Goal: Information Seeking & Learning: Learn about a topic

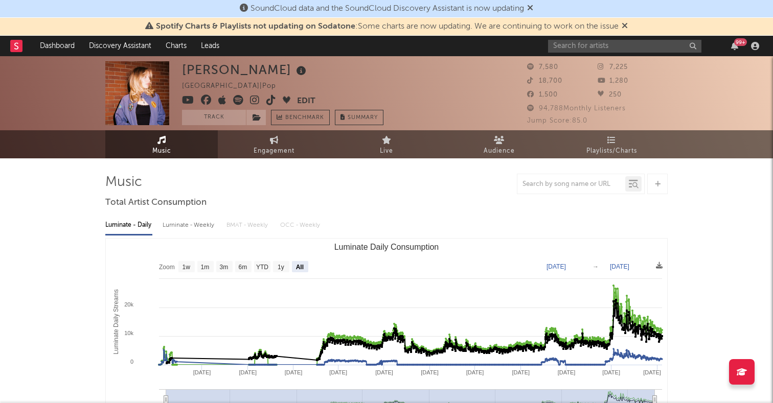
select select "All"
click at [588, 42] on input "text" at bounding box center [624, 46] width 153 height 13
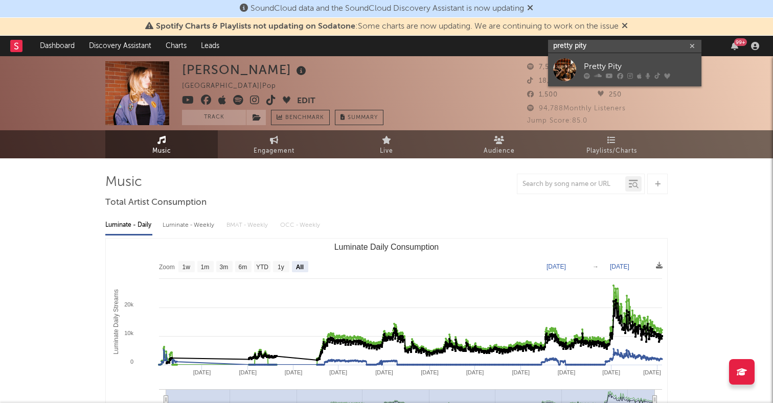
type input "pretty pity"
click at [564, 65] on div at bounding box center [564, 69] width 23 height 23
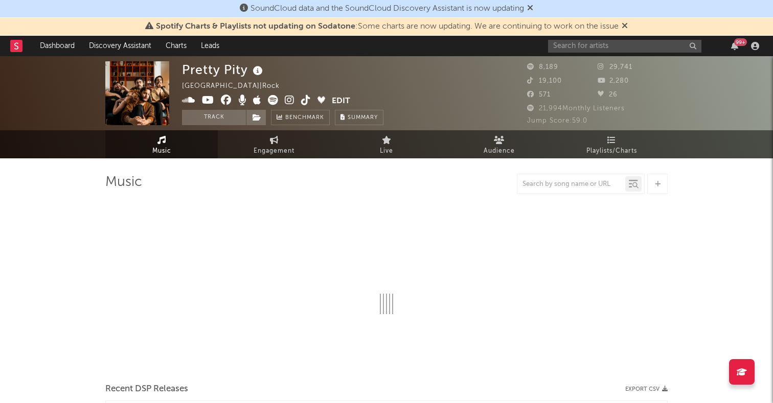
select select "6m"
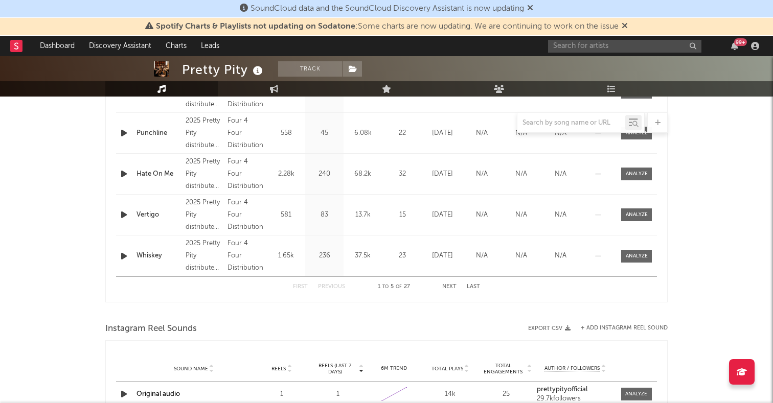
scroll to position [326, 0]
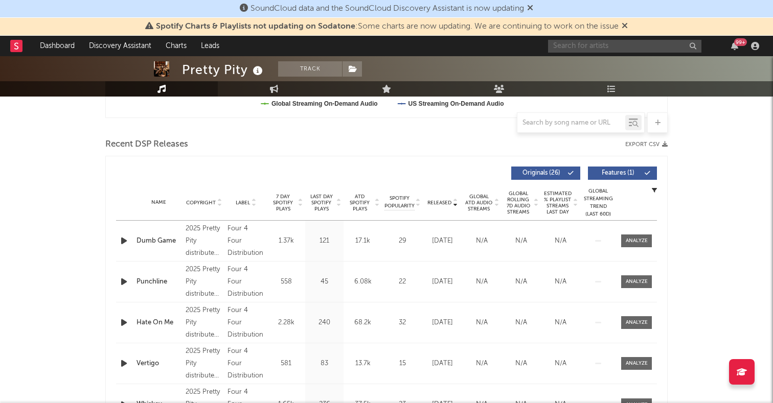
click at [575, 50] on input "text" at bounding box center [624, 46] width 153 height 13
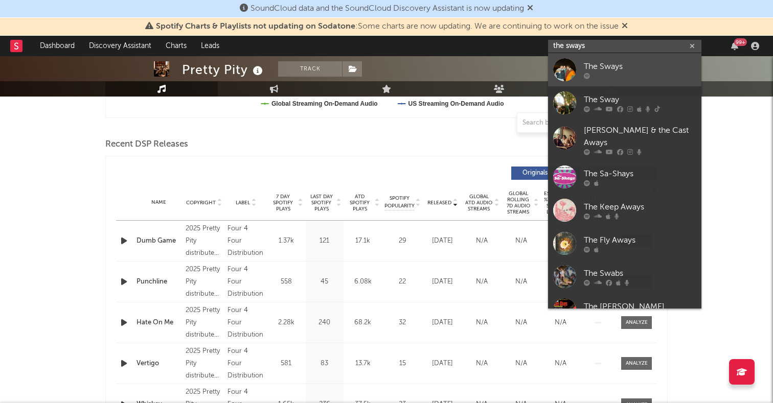
type input "the sways"
click at [568, 68] on div at bounding box center [564, 69] width 23 height 23
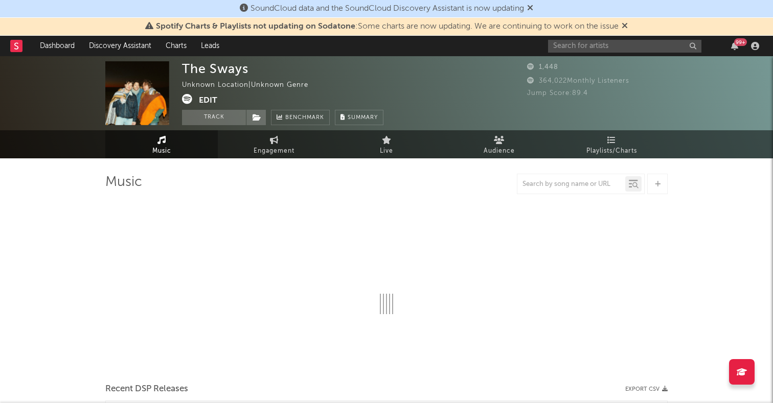
select select "1w"
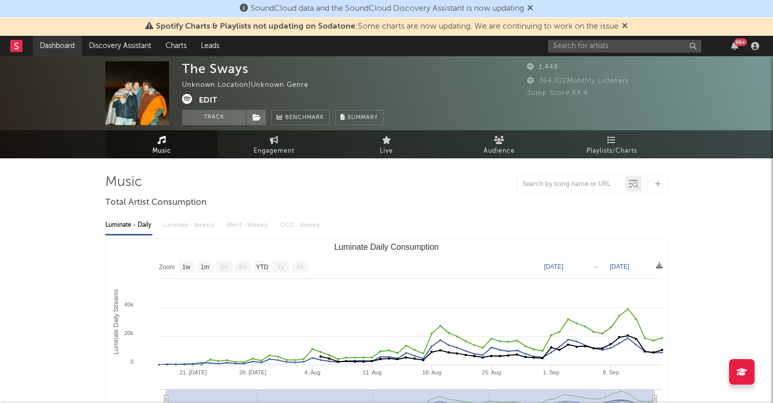
click at [61, 50] on link "Dashboard" at bounding box center [57, 46] width 49 height 20
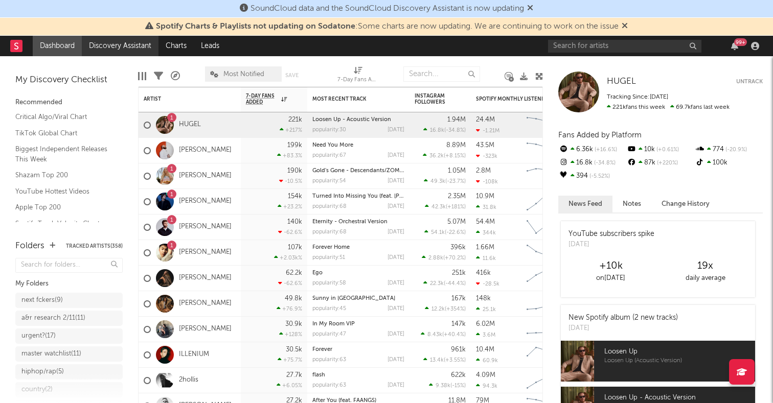
click at [124, 47] on link "Discovery Assistant" at bounding box center [120, 46] width 77 height 20
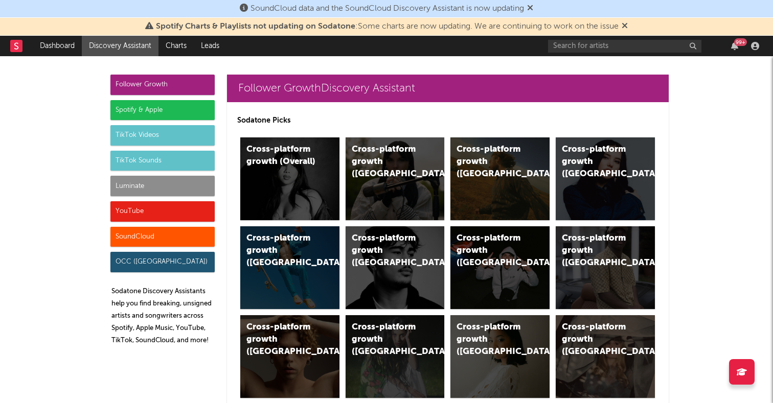
click at [158, 113] on div "Spotify & Apple" at bounding box center [162, 110] width 104 height 20
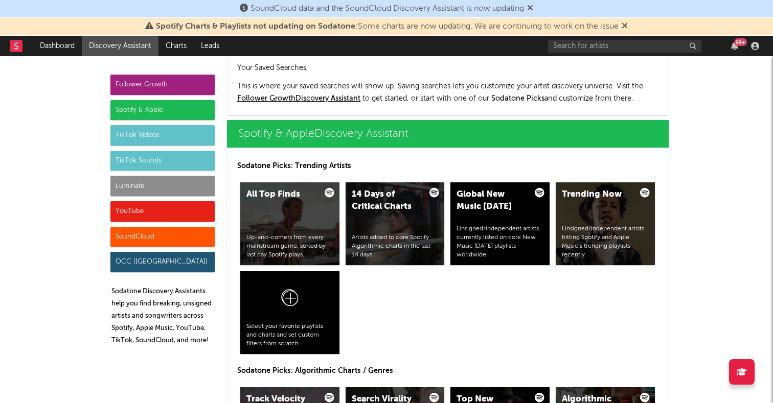
scroll to position [1021, 0]
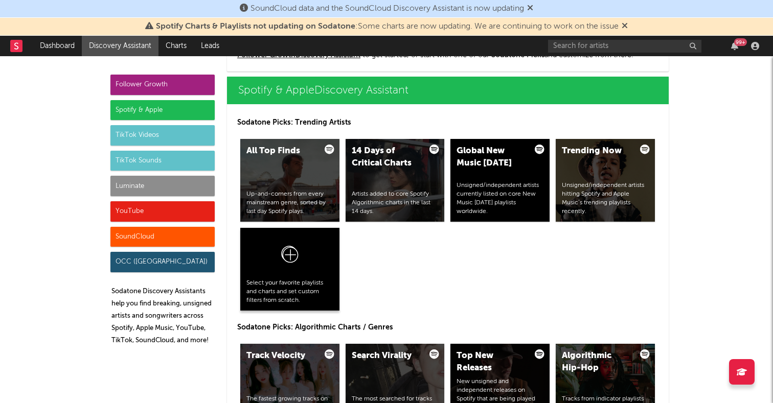
click at [273, 282] on div "Select your favorite playlists and charts and set custom filters from scratch." at bounding box center [289, 292] width 87 height 26
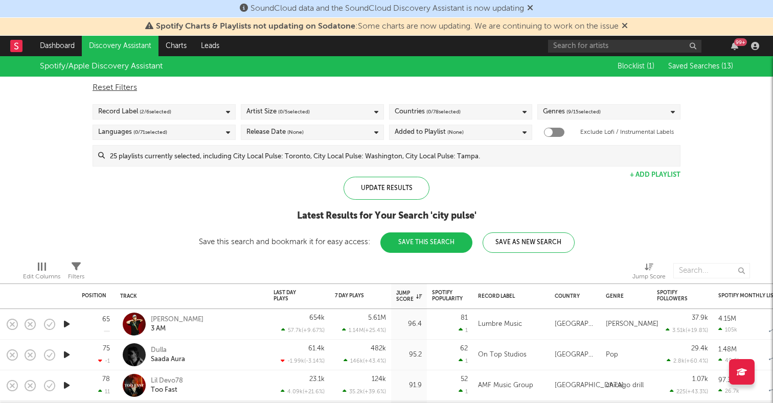
click at [224, 159] on input at bounding box center [392, 156] width 575 height 20
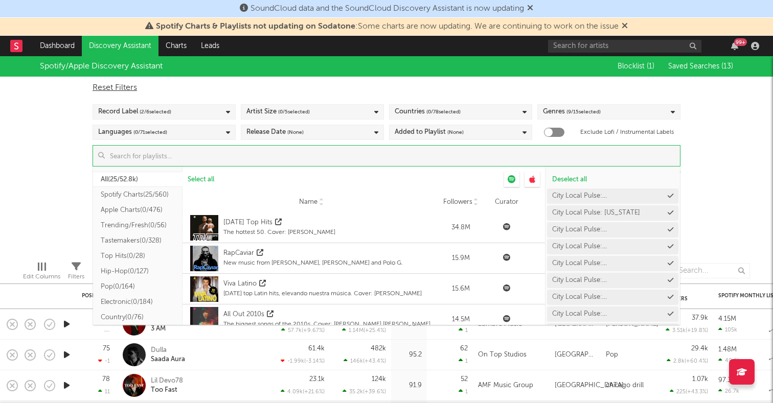
click at [28, 194] on div "Spotify/Apple Discovery Assistant Blocklist ( 1 ) Saved Searches ( 13 ) Reset F…" at bounding box center [386, 154] width 773 height 197
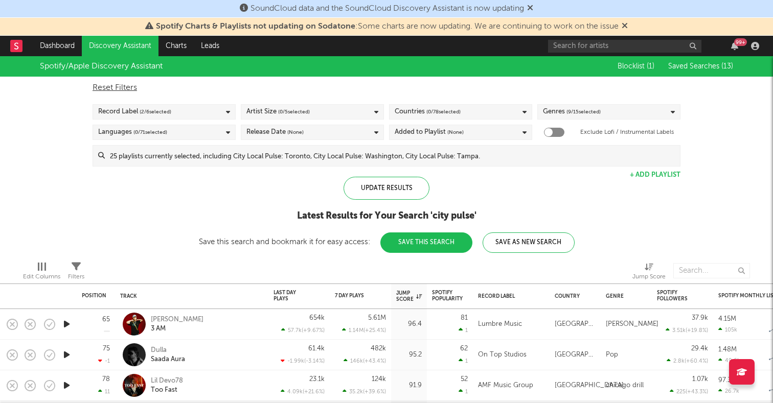
click at [121, 45] on link "Discovery Assistant" at bounding box center [120, 46] width 77 height 20
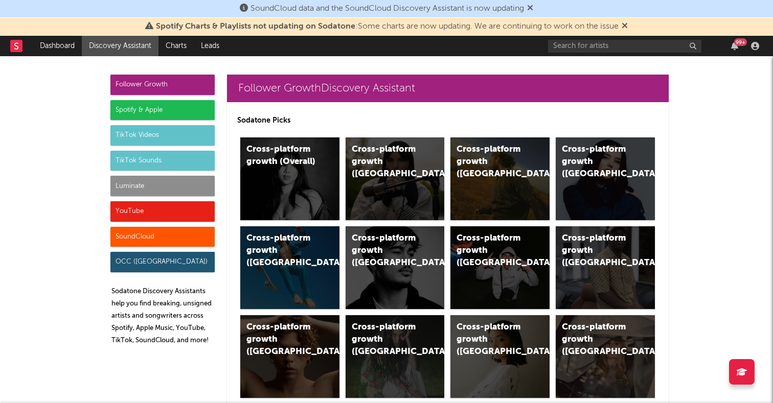
click at [119, 111] on div "Spotify & Apple" at bounding box center [162, 110] width 104 height 20
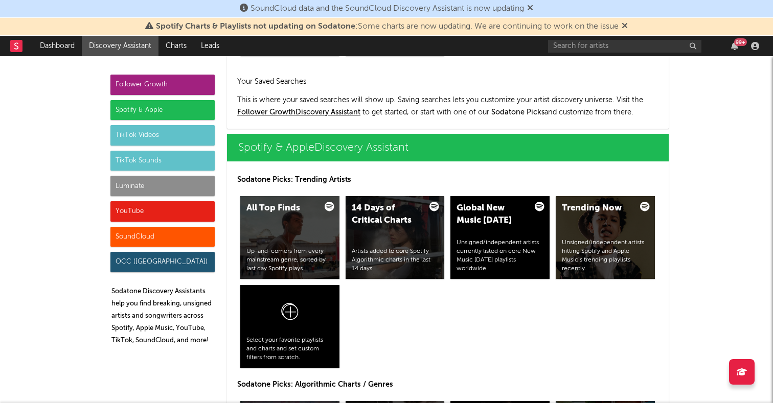
scroll to position [1021, 0]
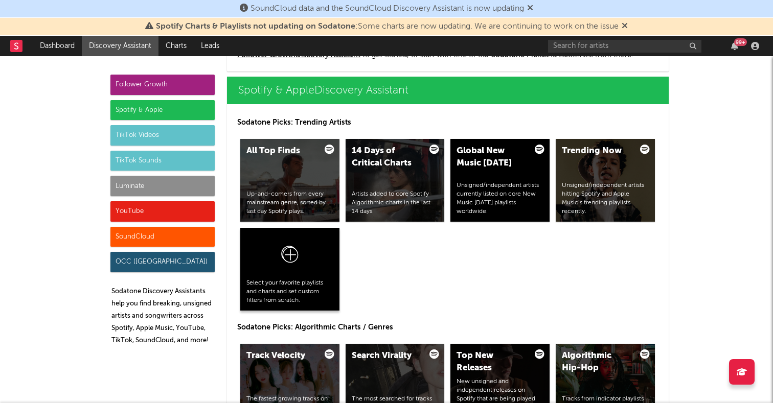
click at [278, 253] on div at bounding box center [289, 256] width 87 height 45
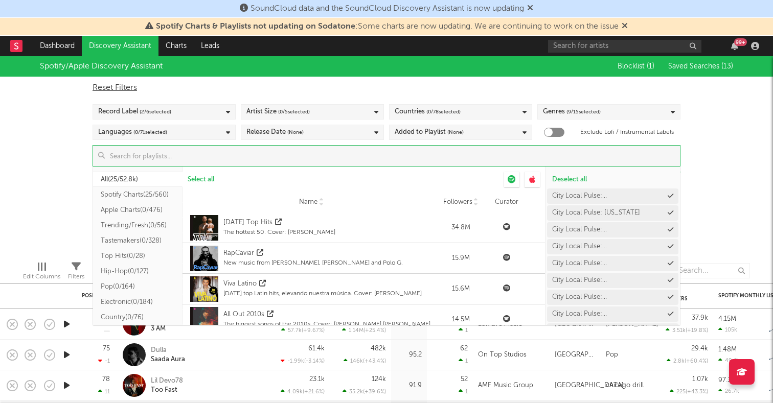
click at [384, 164] on input at bounding box center [392, 156] width 575 height 20
click at [587, 177] on span "Deselect all" at bounding box center [569, 179] width 35 height 7
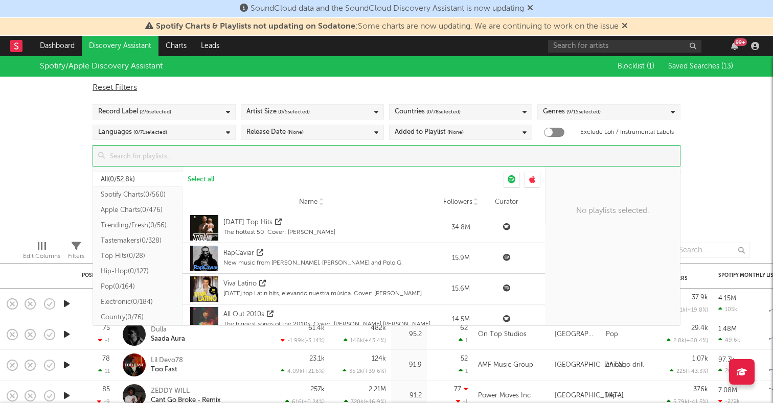
click at [327, 157] on input at bounding box center [392, 156] width 575 height 20
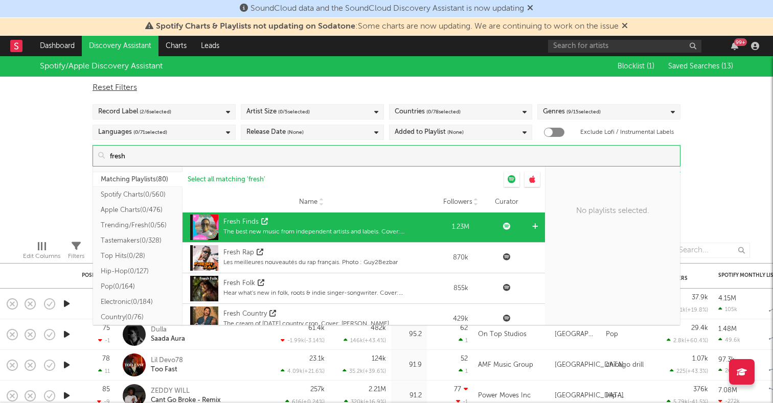
scroll to position [36, 0]
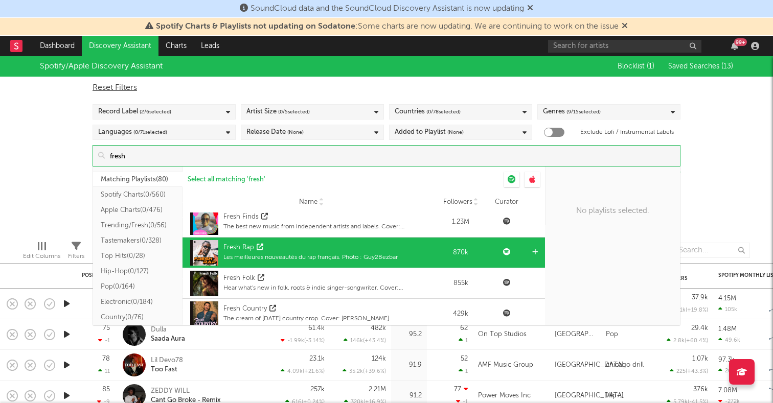
type input "fresh"
click at [333, 238] on div "Fresh Rap Les meilleures nouveautés du rap français. Photo : Guy2Bezbar" at bounding box center [311, 253] width 247 height 31
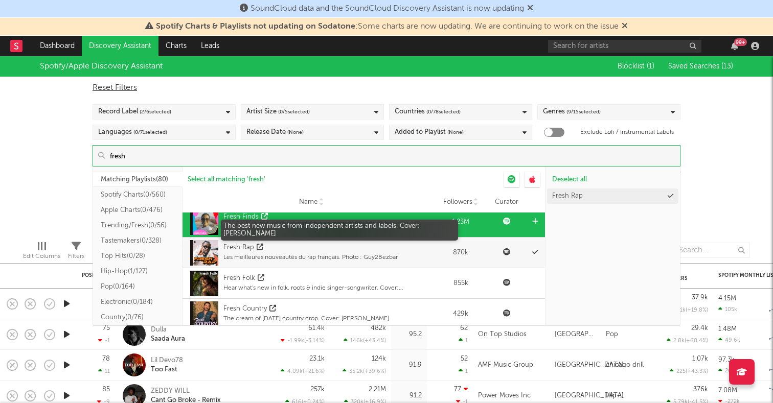
click at [332, 228] on div "The best new music from independent artists and labels. Cover: Chelsea Jordan" at bounding box center [329, 226] width 212 height 9
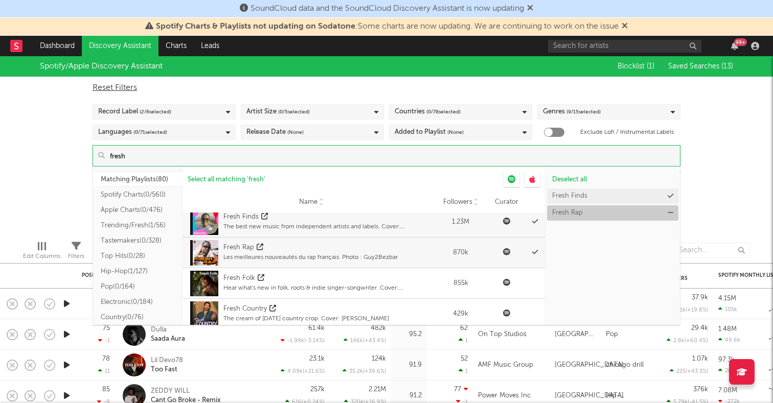
click at [671, 210] on icon at bounding box center [670, 213] width 6 height 7
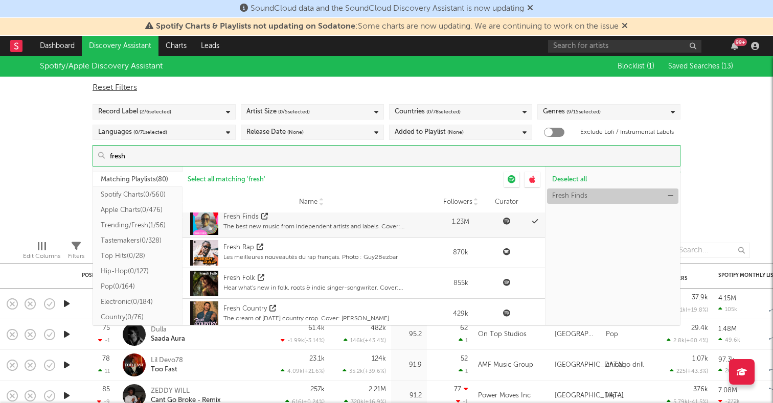
click at [632, 200] on button "Fresh Finds" at bounding box center [612, 196] width 131 height 15
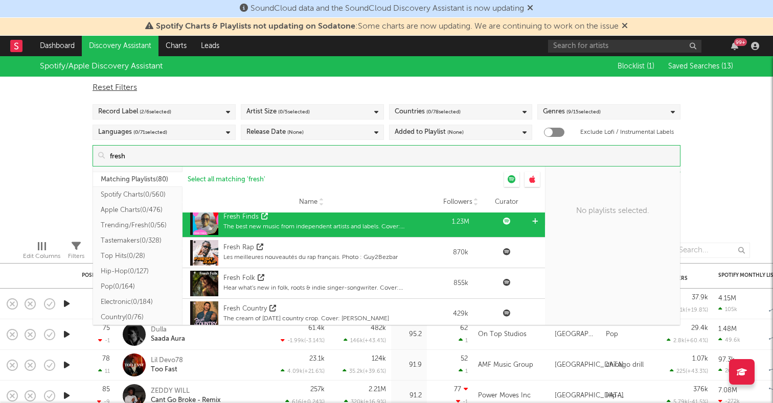
click at [407, 219] on div "Fresh Finds" at bounding box center [329, 217] width 212 height 10
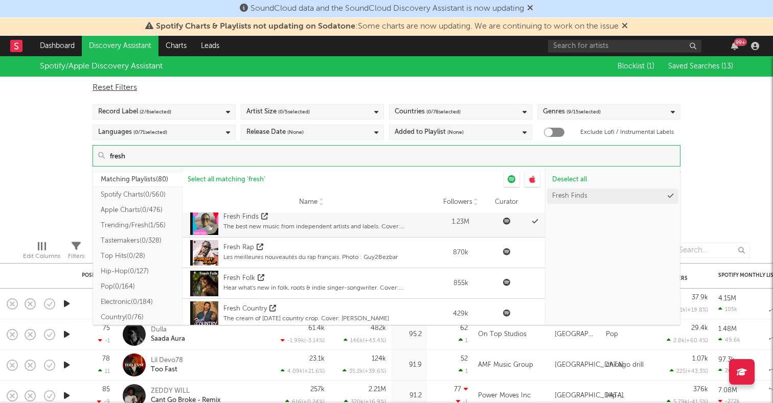
click at [738, 187] on div "Spotify/Apple Discovery Assistant Blocklist ( 1 ) Saved Searches ( 13 ) Reset F…" at bounding box center [386, 144] width 773 height 176
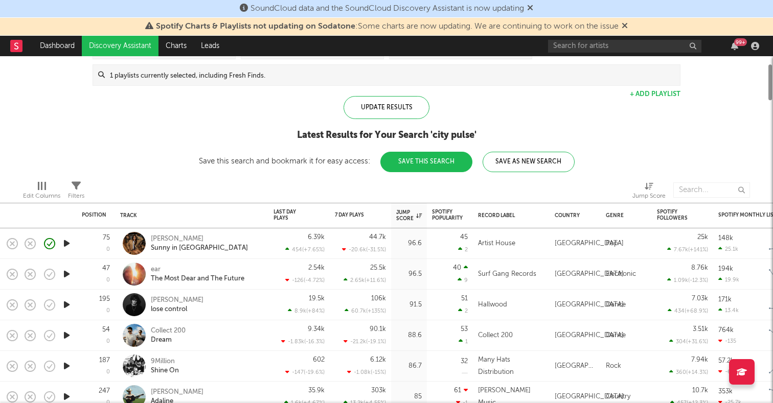
click at [69, 275] on icon "button" at bounding box center [66, 274] width 11 height 13
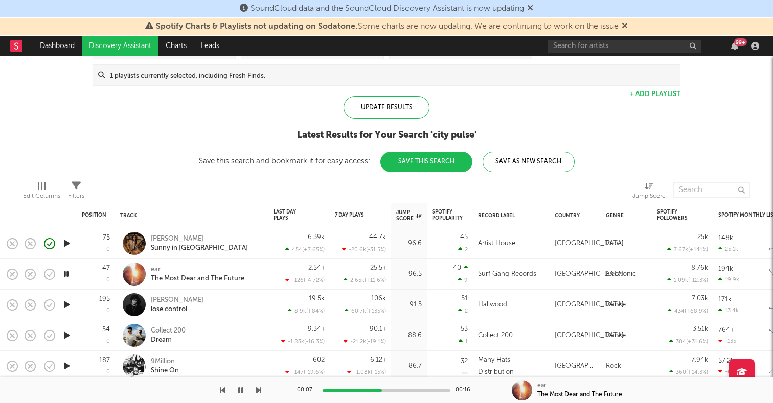
click at [64, 306] on icon "button" at bounding box center [66, 304] width 11 height 13
click at [64, 337] on icon "button" at bounding box center [66, 335] width 11 height 13
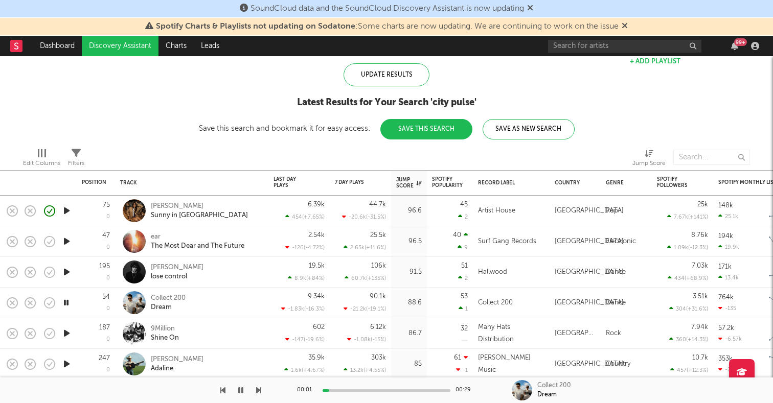
click at [66, 330] on icon "button" at bounding box center [66, 333] width 11 height 13
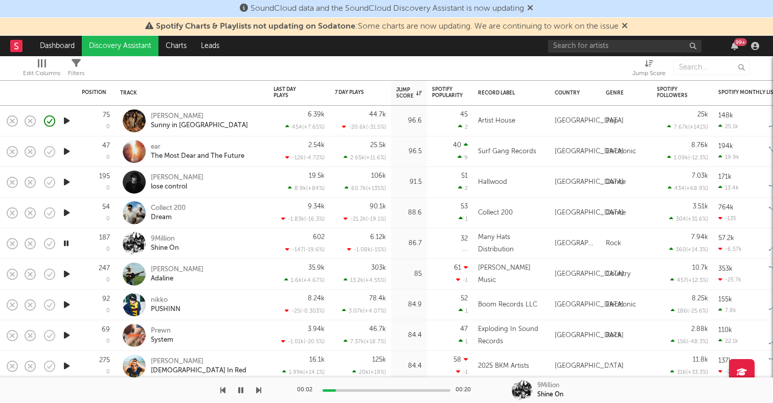
click at [69, 307] on icon "button" at bounding box center [66, 304] width 11 height 13
click at [68, 331] on icon "button" at bounding box center [66, 335] width 11 height 13
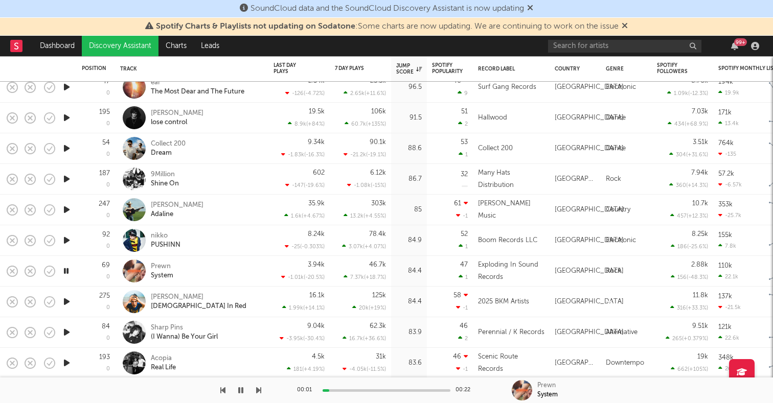
click at [68, 302] on icon "button" at bounding box center [66, 301] width 11 height 13
click at [63, 333] on icon "button" at bounding box center [66, 332] width 11 height 13
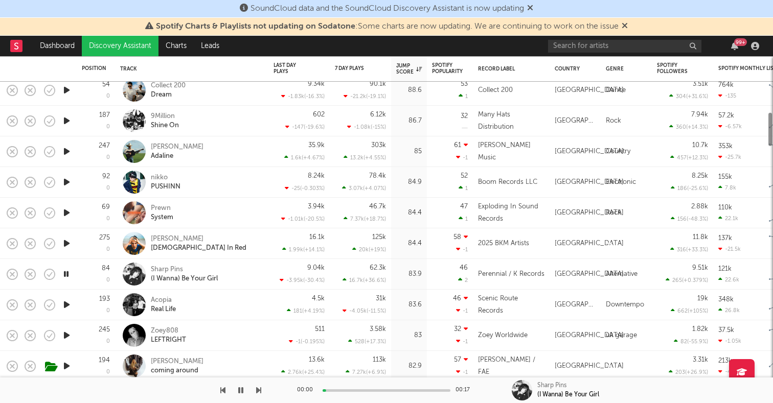
click at [64, 303] on icon "button" at bounding box center [66, 304] width 11 height 13
click at [68, 333] on icon "button" at bounding box center [66, 335] width 11 height 13
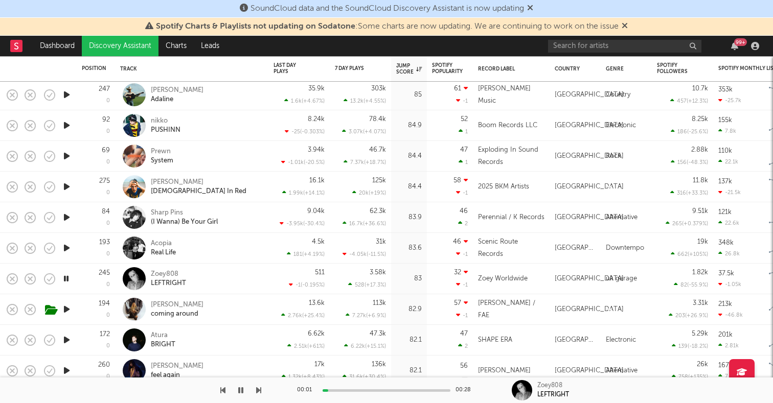
click at [67, 342] on icon "button" at bounding box center [66, 340] width 11 height 13
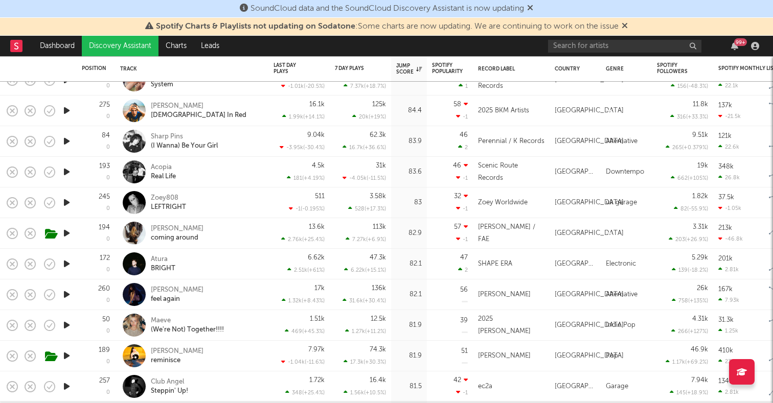
click at [68, 323] on icon "button" at bounding box center [66, 325] width 11 height 13
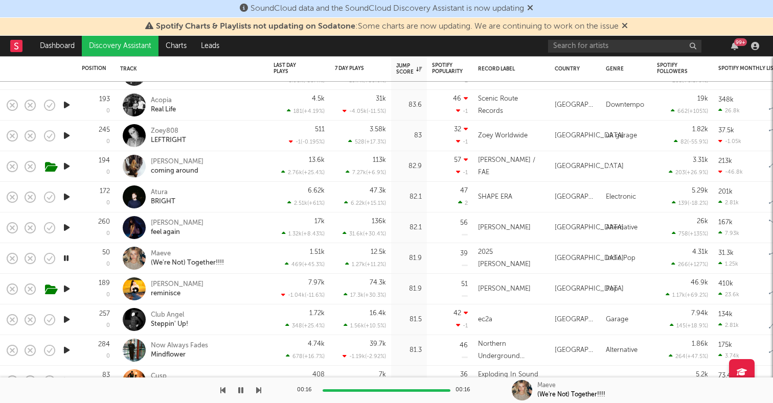
click at [70, 318] on icon "button" at bounding box center [66, 319] width 11 height 13
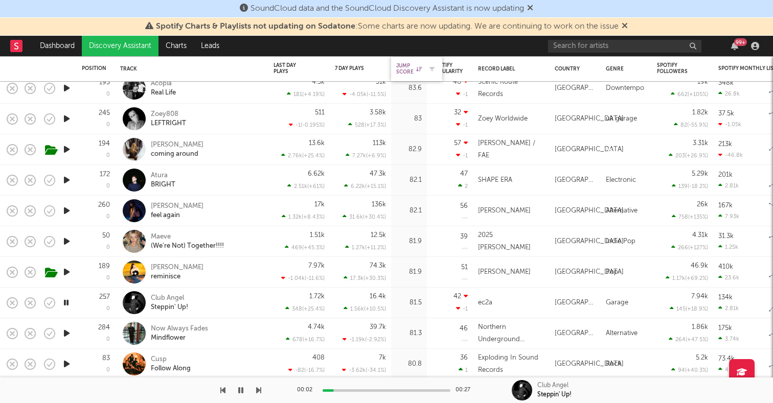
click at [410, 66] on div "Jump Score" at bounding box center [409, 69] width 26 height 12
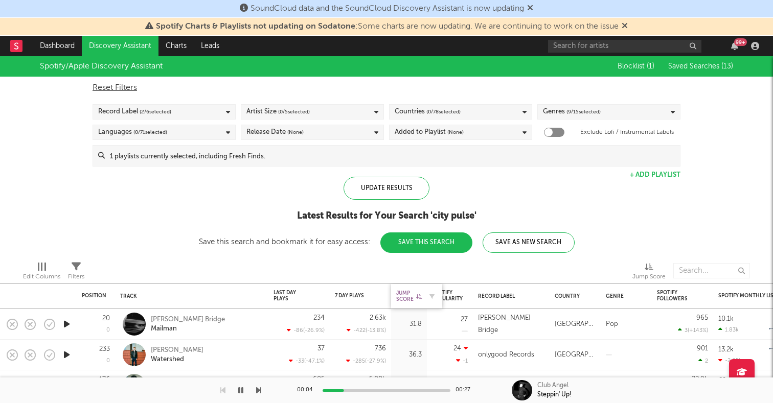
click at [407, 299] on div "Jump Score" at bounding box center [409, 296] width 26 height 12
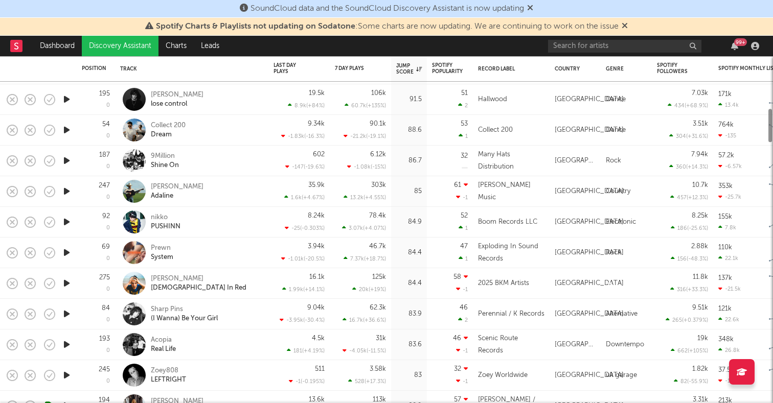
click at [65, 284] on icon "button" at bounding box center [66, 283] width 11 height 13
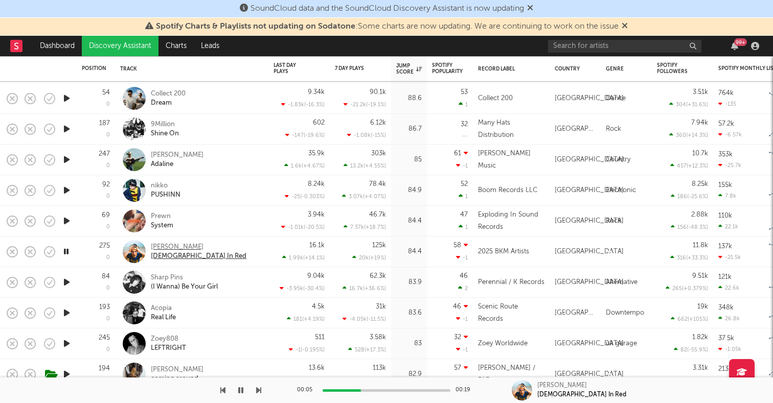
click at [167, 252] on div "Lady In Red" at bounding box center [199, 256] width 96 height 9
click at [67, 284] on icon "button" at bounding box center [66, 282] width 11 height 13
click at [68, 314] on icon "button" at bounding box center [66, 313] width 11 height 13
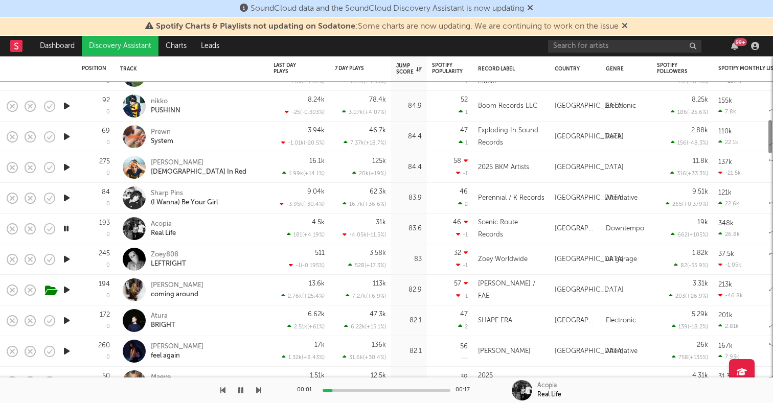
click at [67, 317] on icon "button" at bounding box center [66, 320] width 11 height 13
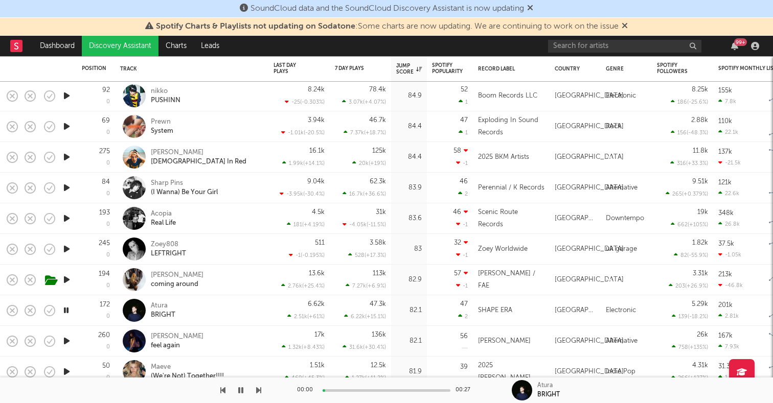
click at [66, 342] on icon "button" at bounding box center [66, 341] width 11 height 13
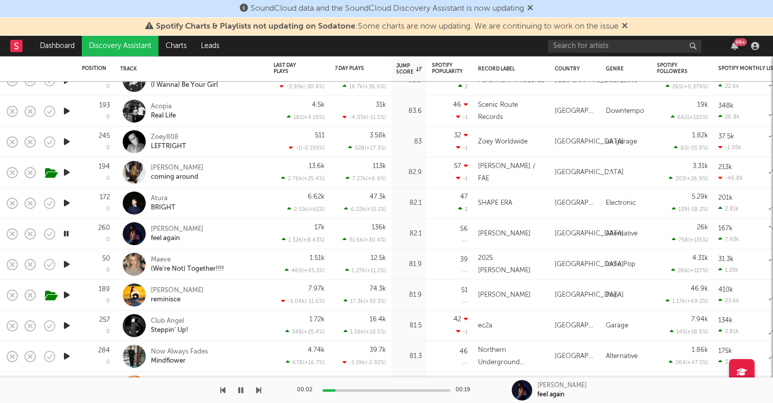
click at [68, 266] on icon "button" at bounding box center [66, 264] width 11 height 13
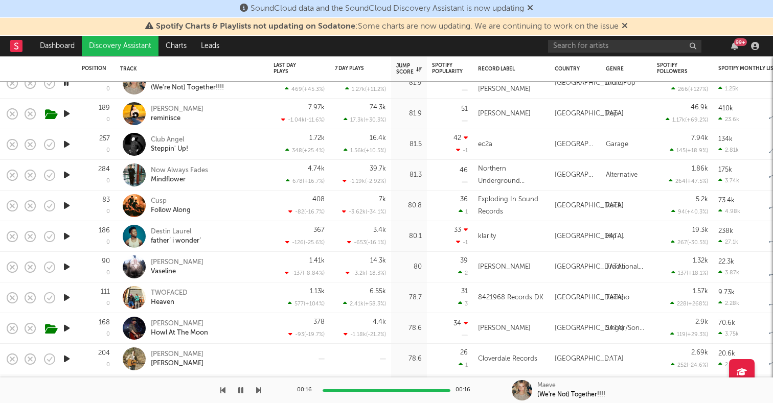
click at [65, 267] on icon "button" at bounding box center [66, 267] width 11 height 13
click at [69, 240] on icon "button" at bounding box center [66, 236] width 11 height 13
click at [66, 202] on icon "button" at bounding box center [66, 205] width 11 height 13
click at [69, 175] on icon "button" at bounding box center [66, 175] width 11 height 13
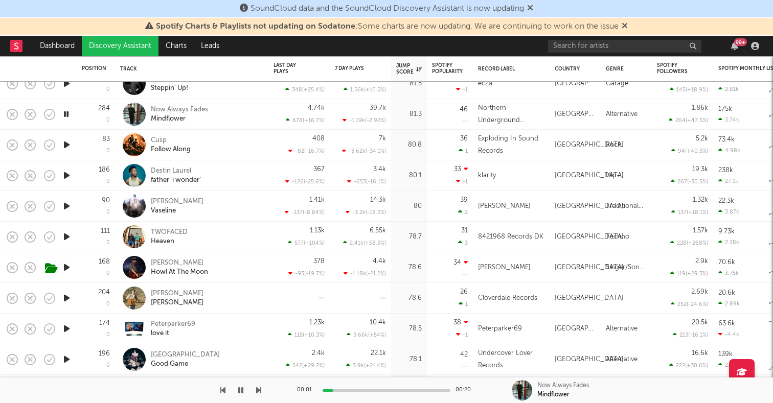
click at [68, 298] on icon "button" at bounding box center [66, 298] width 11 height 13
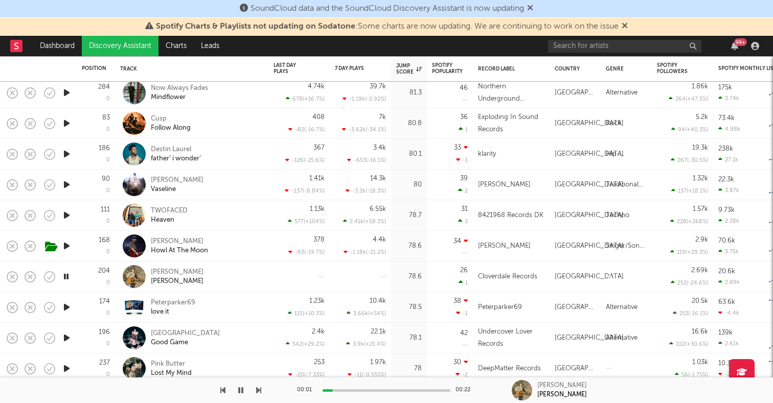
click at [66, 315] on div at bounding box center [66, 307] width 20 height 31
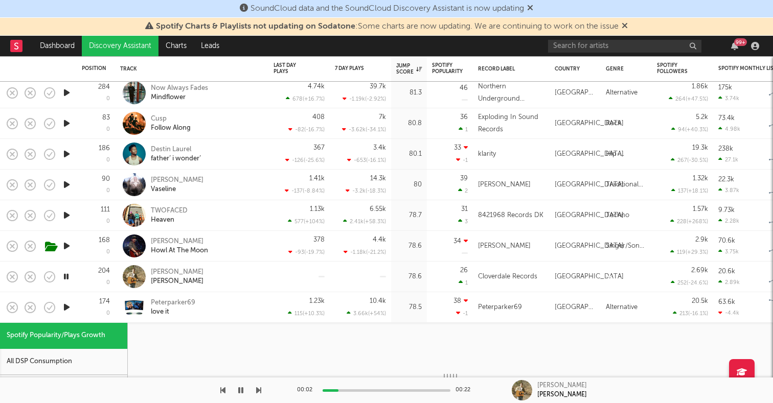
click at [82, 316] on div "174 0" at bounding box center [96, 307] width 28 height 30
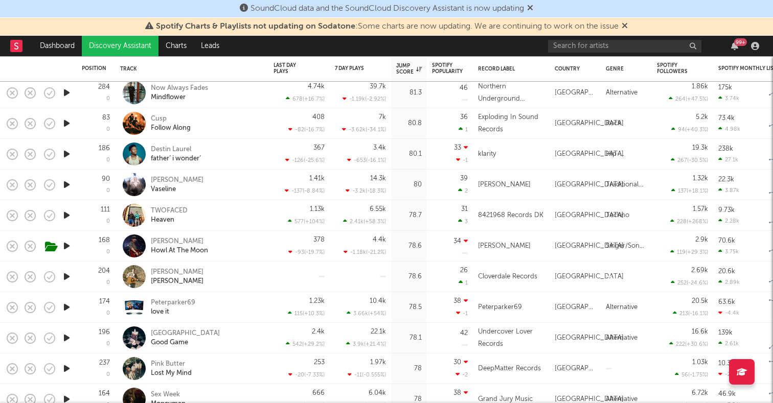
click at [68, 333] on icon "button" at bounding box center [66, 338] width 11 height 13
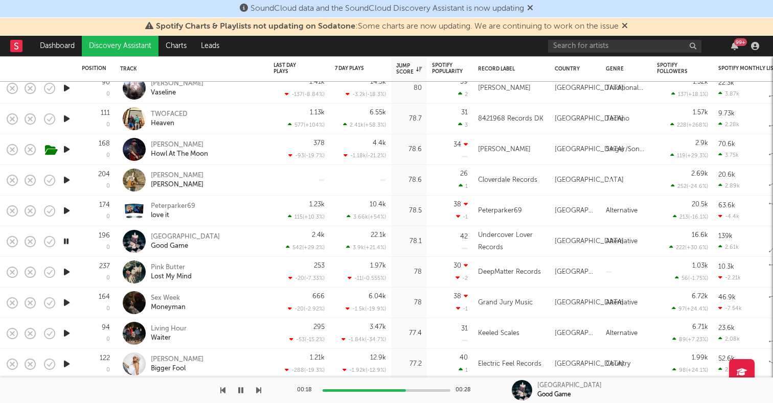
click at [69, 269] on icon "button" at bounding box center [66, 272] width 11 height 13
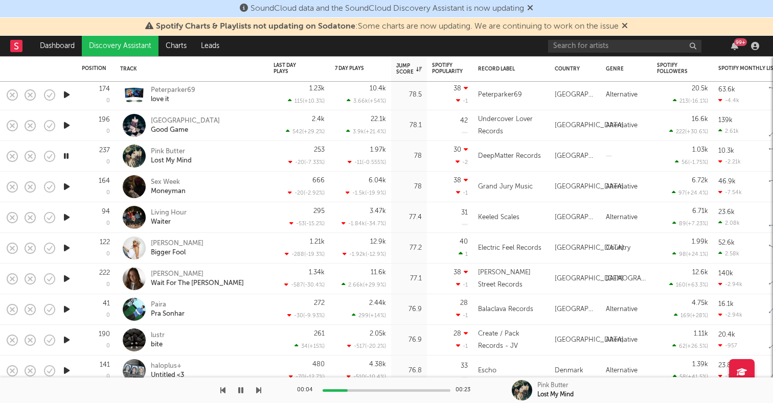
click at [67, 282] on icon "button" at bounding box center [66, 278] width 11 height 13
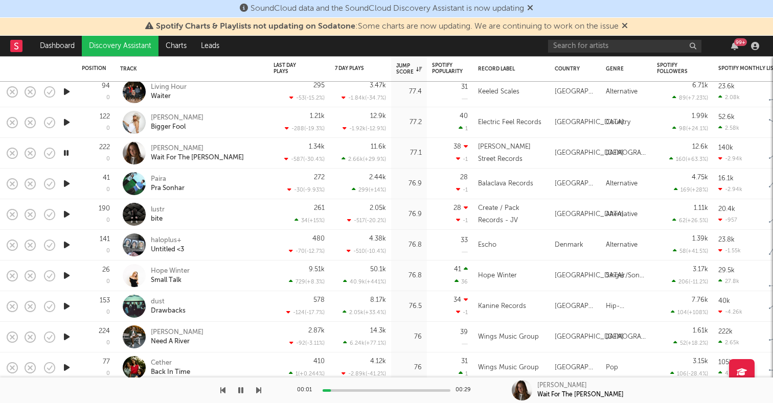
click at [69, 274] on icon "button" at bounding box center [66, 275] width 11 height 13
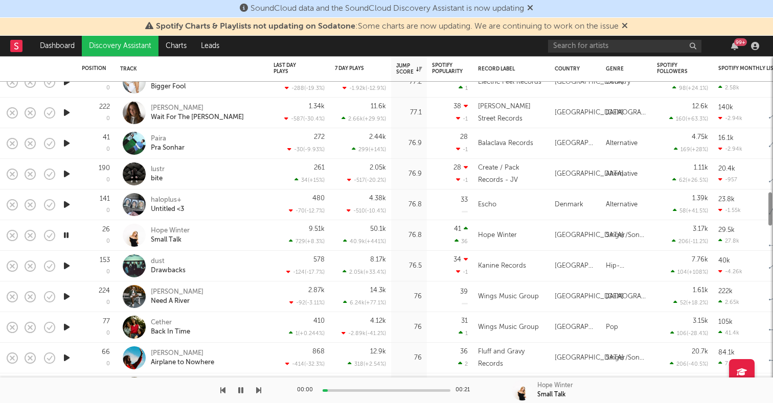
click at [69, 291] on icon "button" at bounding box center [66, 296] width 11 height 13
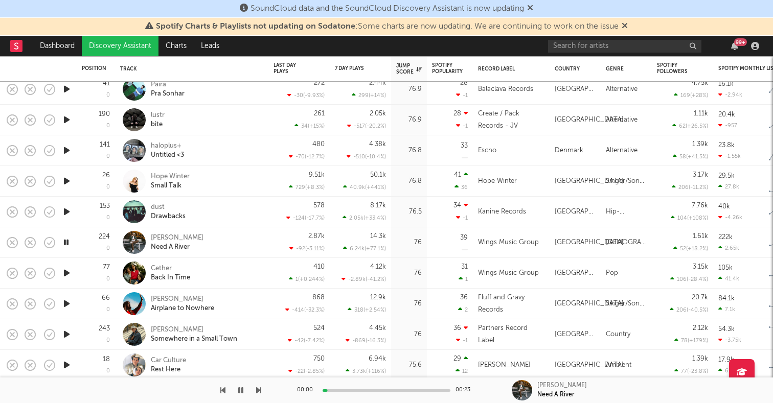
click at [65, 273] on icon "button" at bounding box center [66, 273] width 11 height 13
click at [66, 306] on icon "button" at bounding box center [66, 303] width 11 height 13
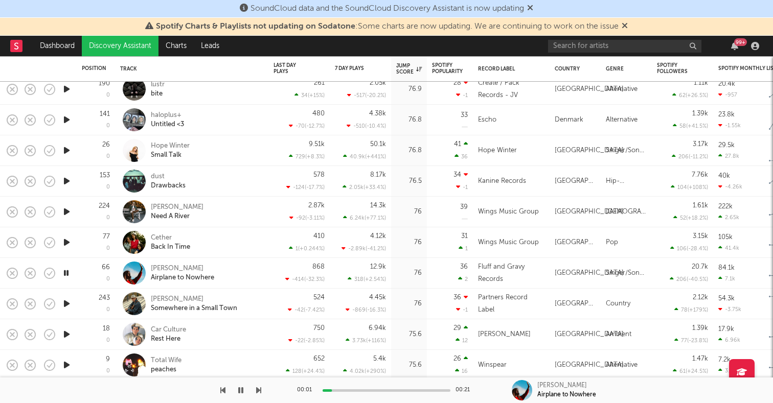
click at [66, 306] on icon "button" at bounding box center [66, 303] width 11 height 13
click at [161, 298] on div "[PERSON_NAME]" at bounding box center [194, 299] width 86 height 9
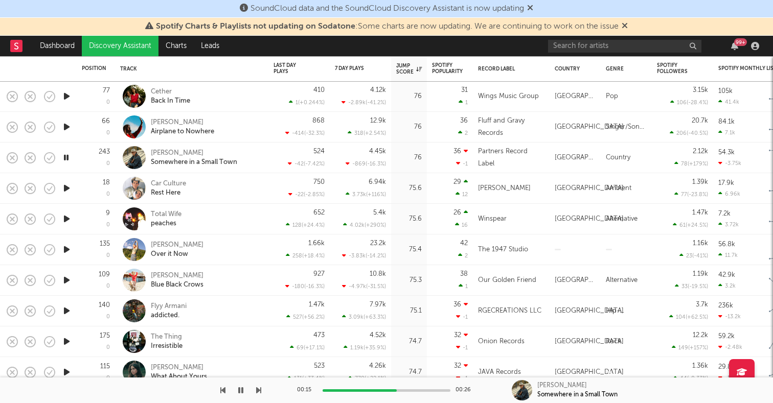
click at [68, 188] on icon "button" at bounding box center [66, 188] width 11 height 13
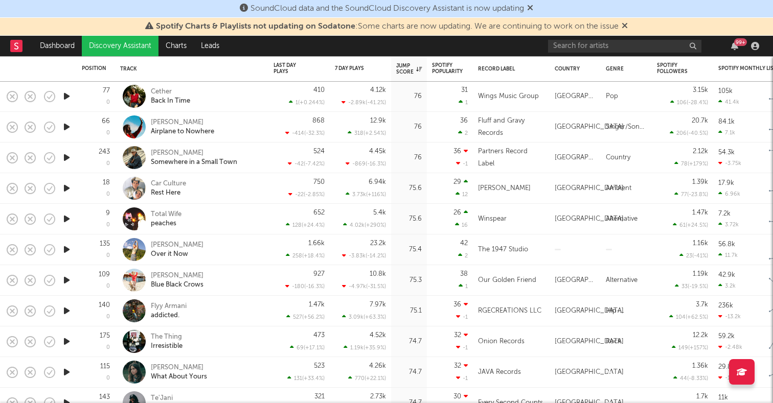
click at [61, 218] on icon "button" at bounding box center [66, 219] width 11 height 13
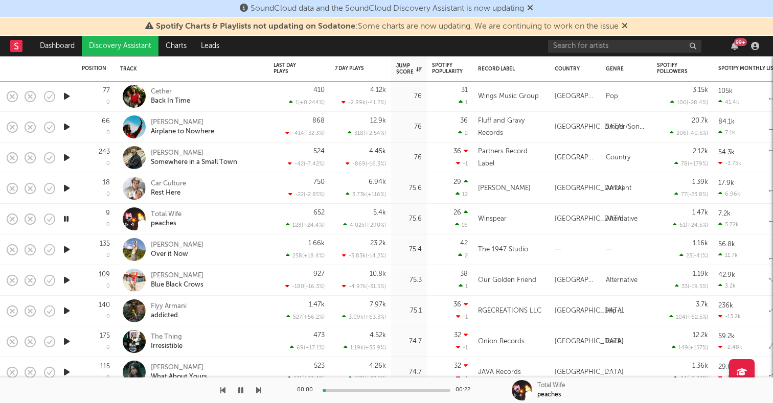
click at [67, 252] on icon "button" at bounding box center [66, 249] width 11 height 13
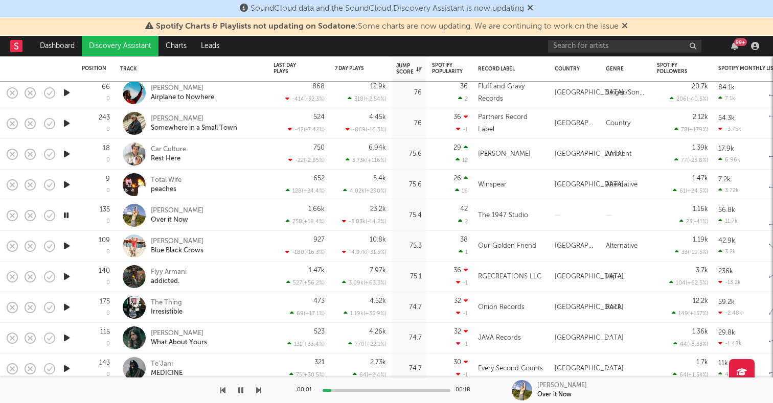
click at [69, 270] on icon "button" at bounding box center [66, 276] width 11 height 13
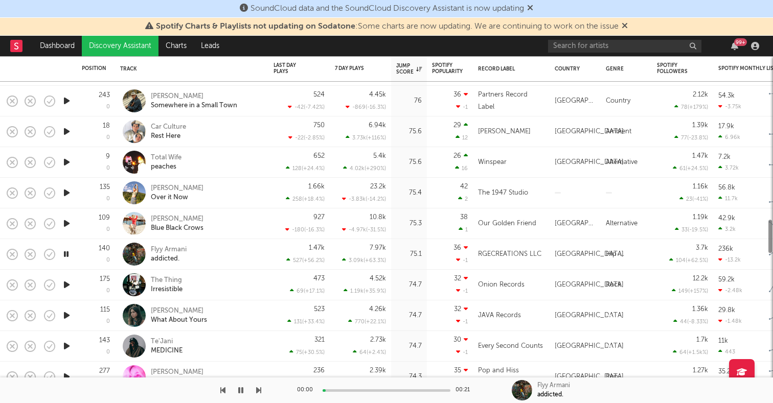
click at [73, 225] on div at bounding box center [66, 223] width 20 height 31
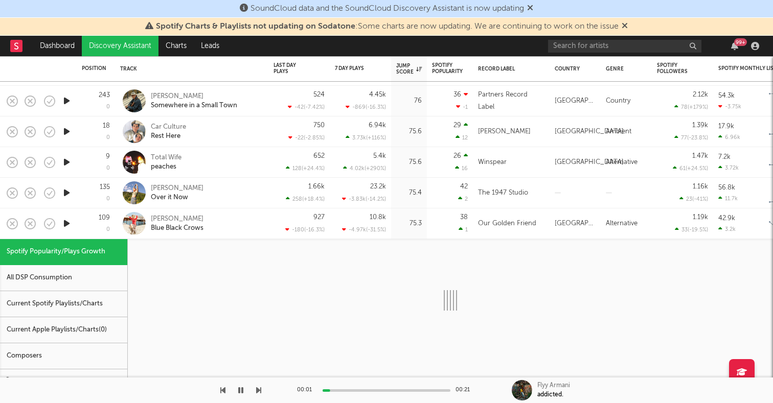
click at [69, 220] on icon "button" at bounding box center [66, 223] width 11 height 13
click at [217, 212] on div "Ella Ion Blue Black Crows" at bounding box center [191, 223] width 143 height 30
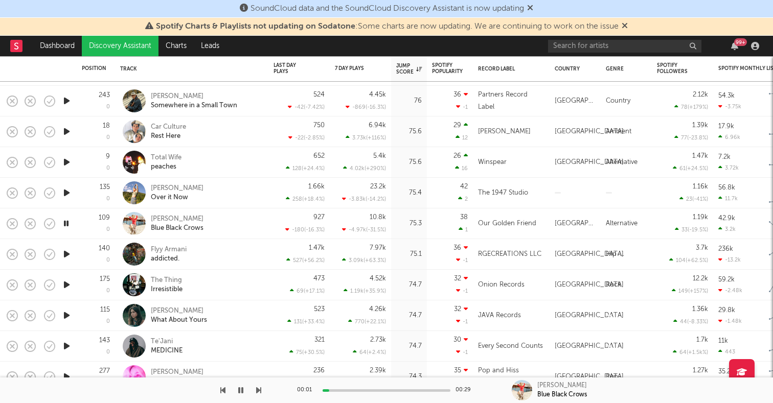
click at [65, 318] on icon "button" at bounding box center [66, 315] width 11 height 13
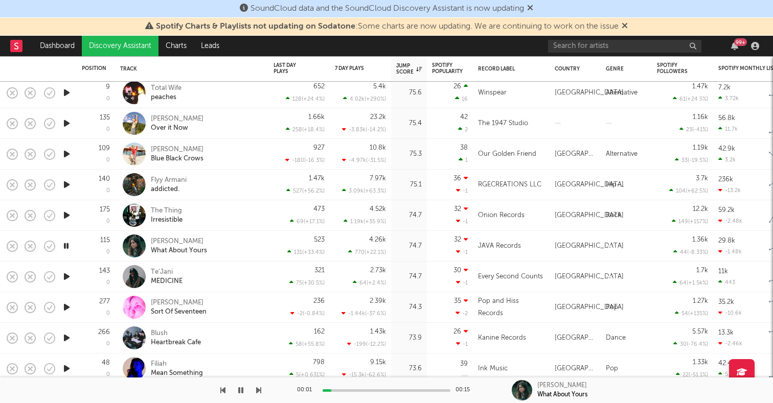
click at [68, 278] on icon "button" at bounding box center [66, 276] width 11 height 13
click at [66, 304] on icon "button" at bounding box center [66, 307] width 11 height 13
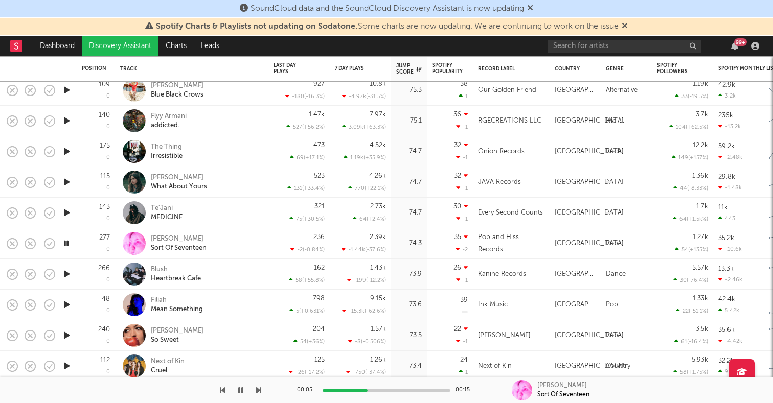
click at [67, 304] on icon "button" at bounding box center [66, 304] width 11 height 13
click at [66, 364] on icon "button" at bounding box center [66, 366] width 11 height 13
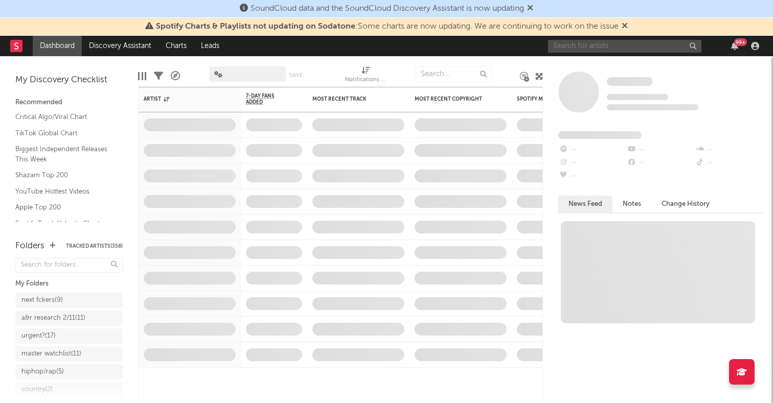
click at [570, 49] on input "text" at bounding box center [624, 46] width 153 height 13
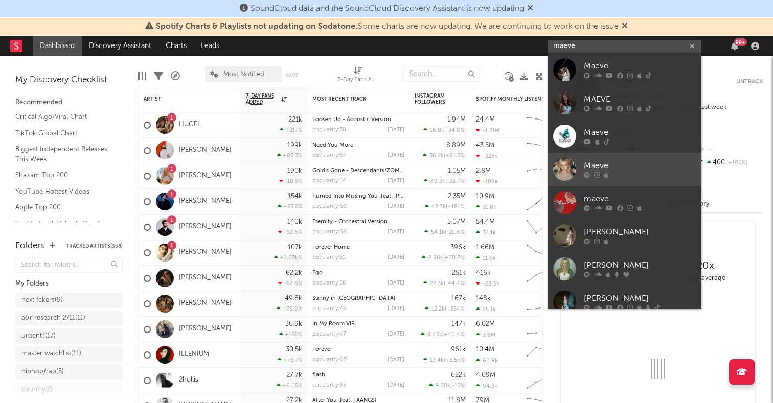
type input "maeve"
click at [567, 167] on div at bounding box center [564, 169] width 23 height 23
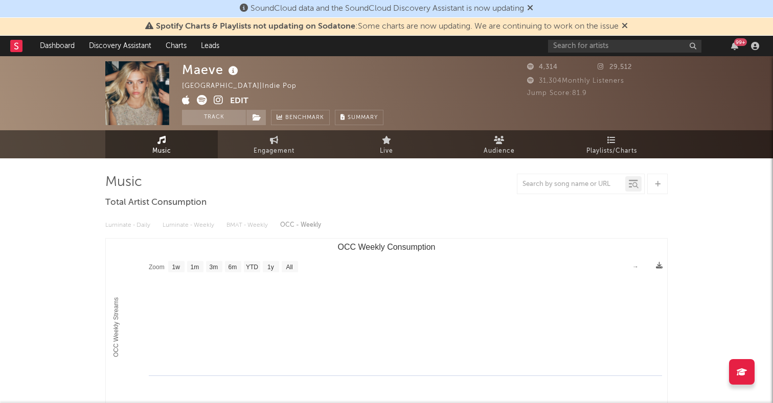
click at [290, 264] on text "All" at bounding box center [289, 267] width 7 height 7
select select "All"
click at [274, 140] on icon at bounding box center [274, 140] width 9 height 8
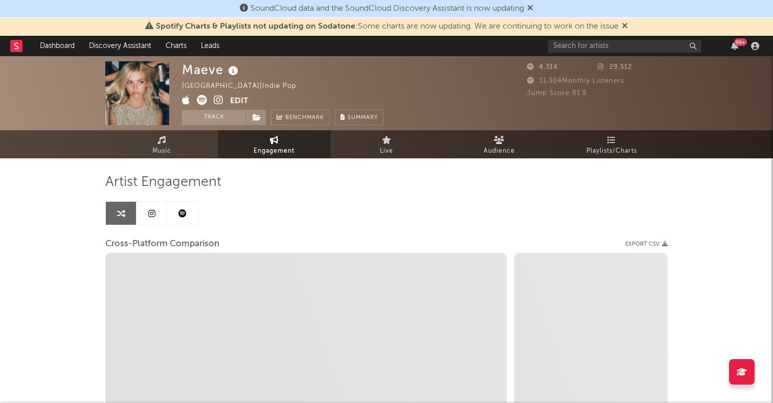
select select "1w"
select select "1m"
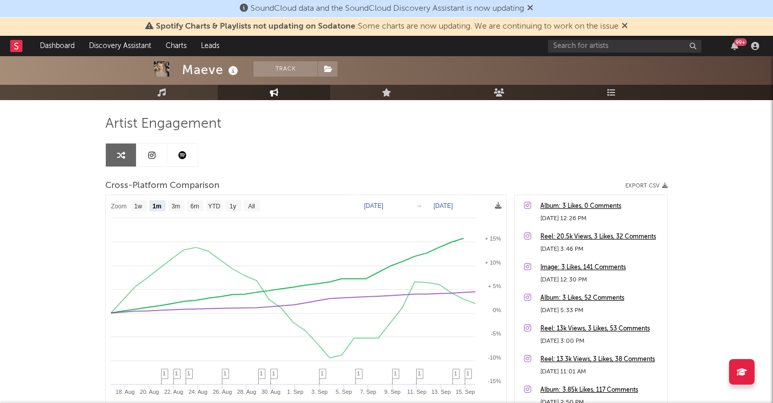
scroll to position [60, 0]
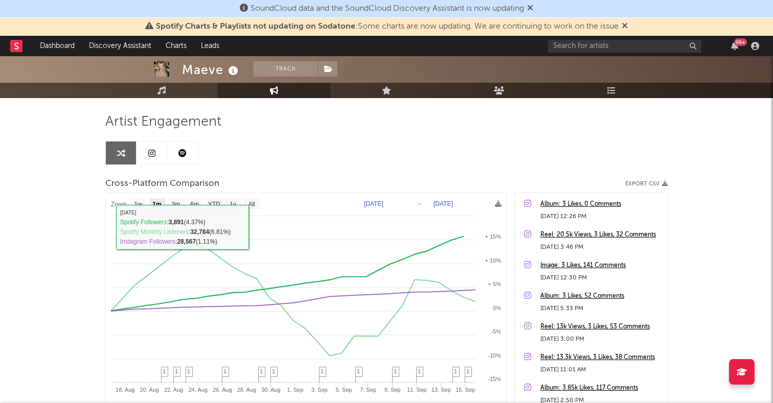
click at [150, 152] on icon at bounding box center [151, 153] width 7 height 8
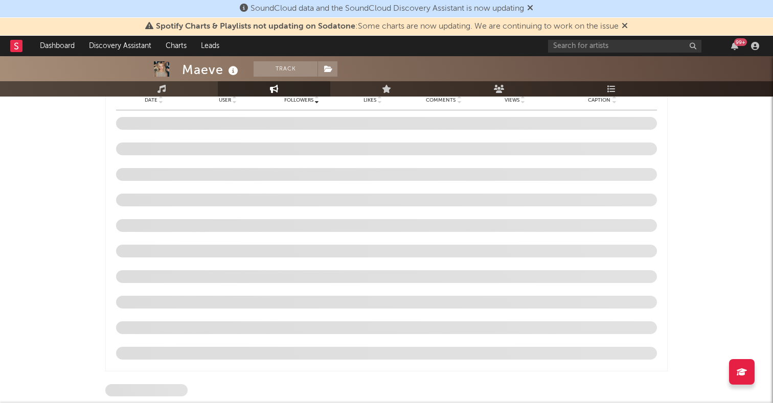
select select "6m"
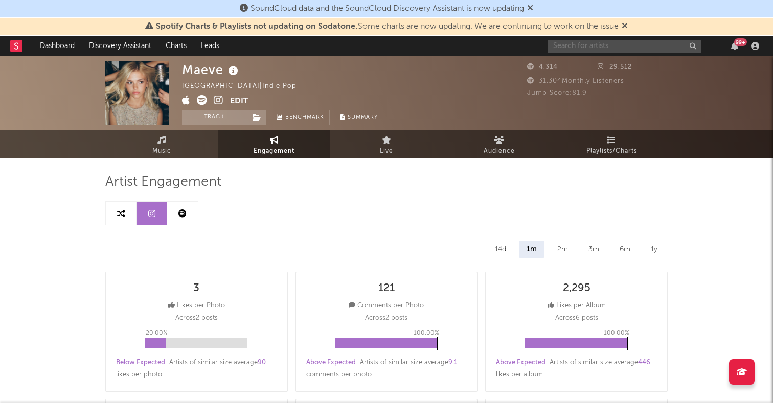
click at [570, 45] on input "text" at bounding box center [624, 46] width 153 height 13
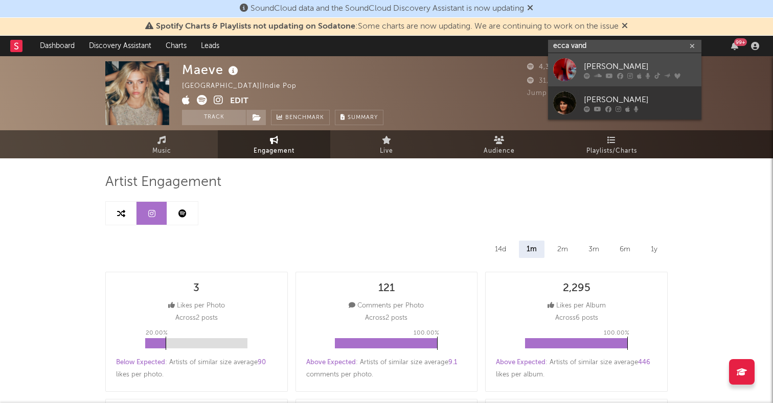
type input "ecca vand"
click at [566, 76] on div at bounding box center [564, 69] width 23 height 23
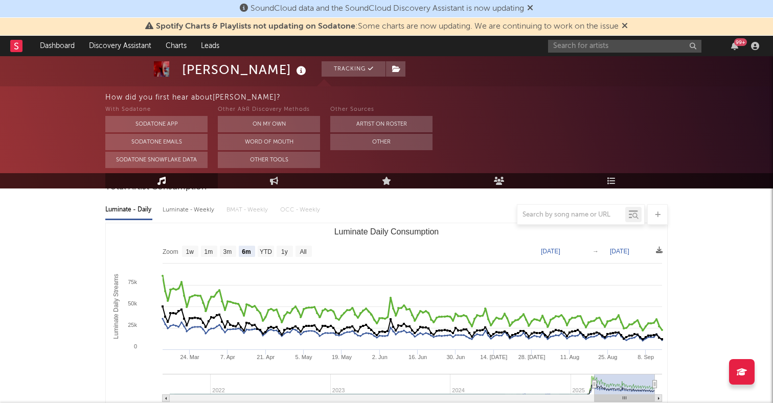
scroll to position [92, 0]
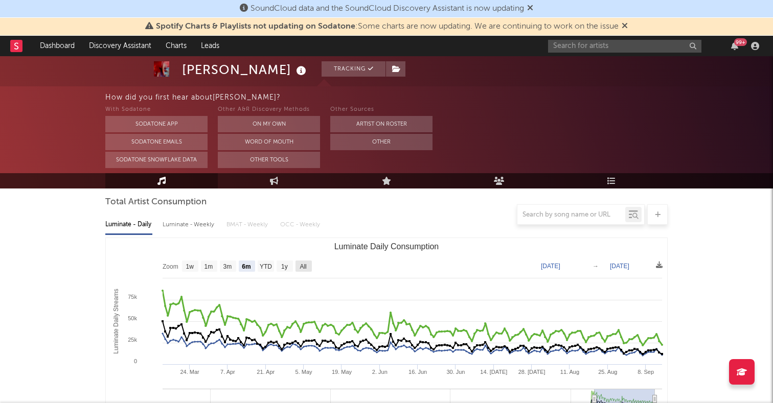
click at [304, 265] on text "All" at bounding box center [302, 266] width 7 height 7
select select "All"
type input "2021-08-29"
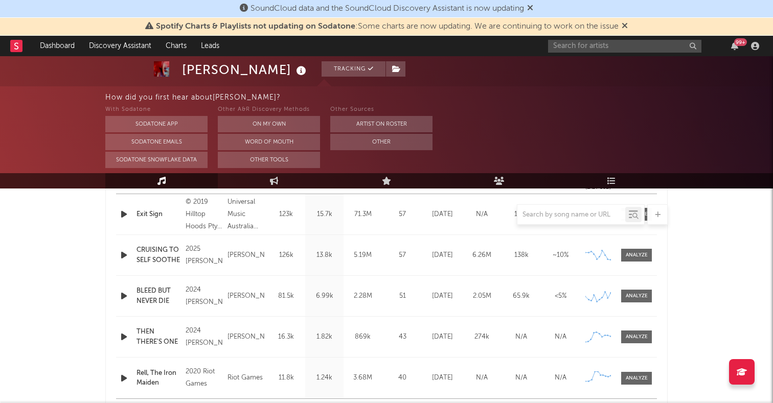
scroll to position [397, 0]
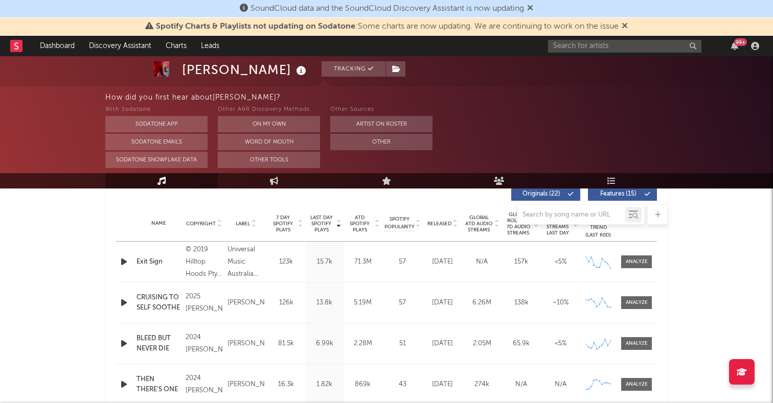
click at [437, 223] on div at bounding box center [386, 214] width 562 height 20
click at [451, 224] on div at bounding box center [386, 214] width 562 height 20
click at [443, 219] on div at bounding box center [386, 214] width 562 height 20
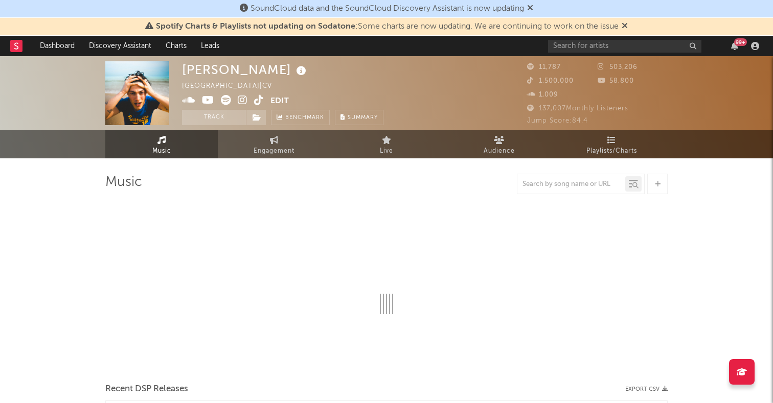
select select "1w"
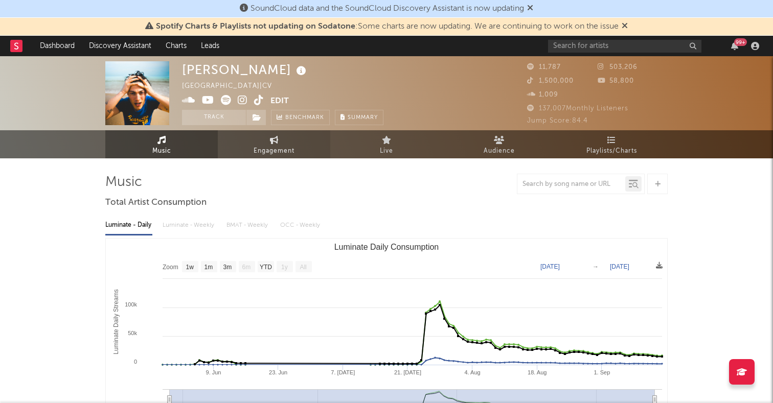
click at [266, 155] on span "Engagement" at bounding box center [273, 151] width 41 height 12
select select "1w"
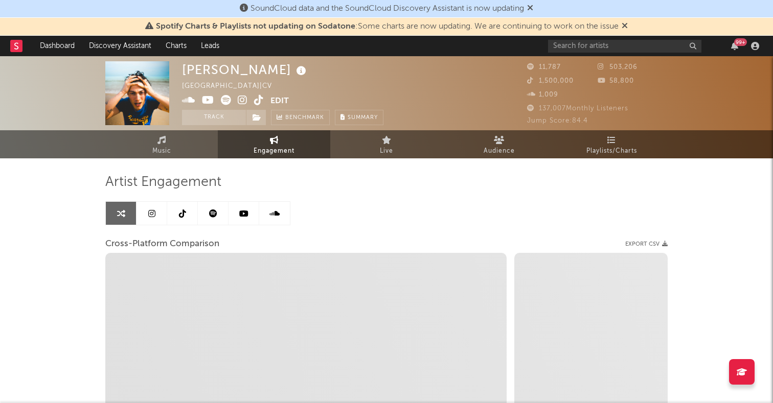
click at [152, 213] on icon at bounding box center [151, 214] width 7 height 8
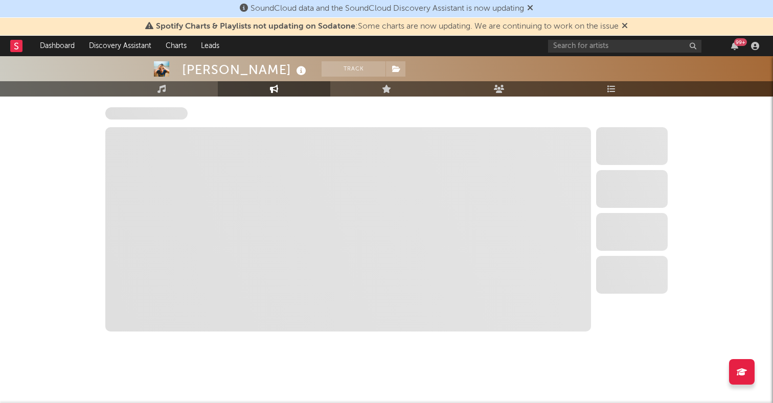
select select "6m"
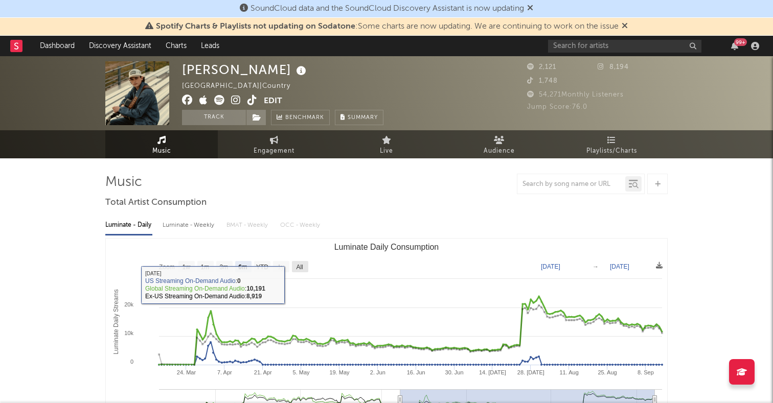
click at [305, 270] on rect "Luminate Daily Consumption" at bounding box center [300, 266] width 16 height 11
select select "All"
type input "[DATE]"
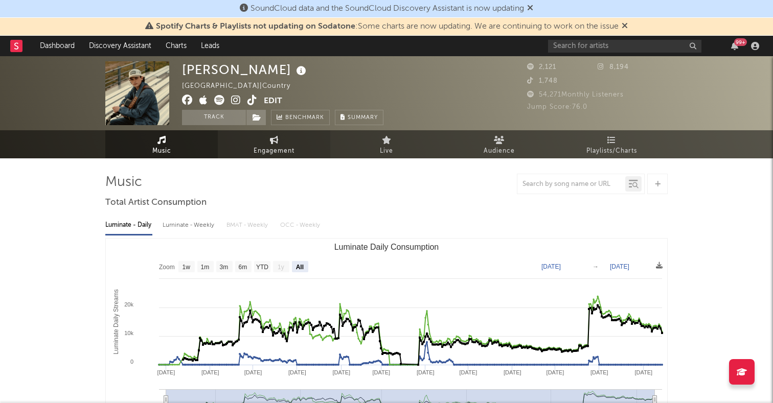
click at [280, 157] on span "Engagement" at bounding box center [273, 151] width 41 height 12
select select "1w"
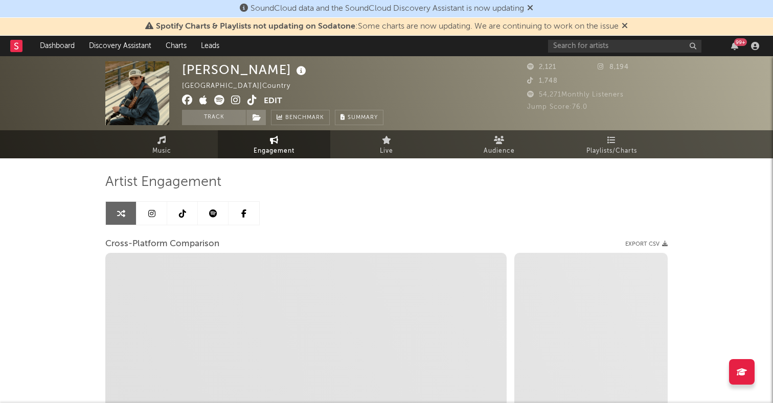
click at [186, 216] on link at bounding box center [182, 213] width 31 height 23
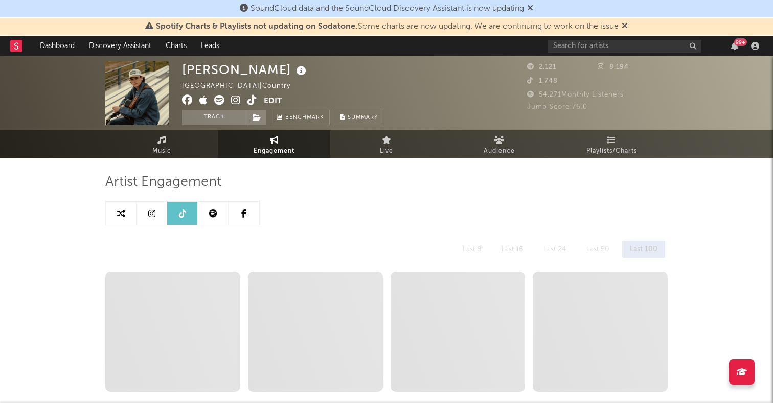
select select "6m"
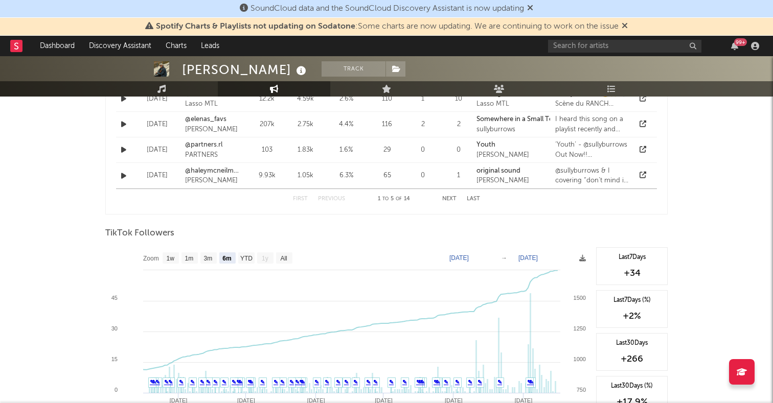
scroll to position [857, 0]
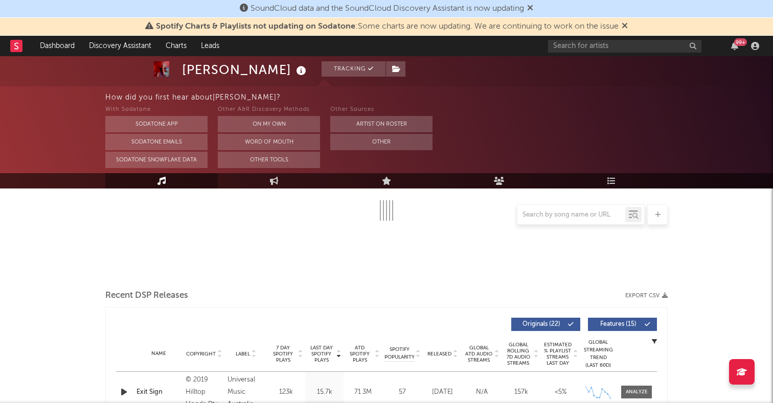
scroll to position [297, 0]
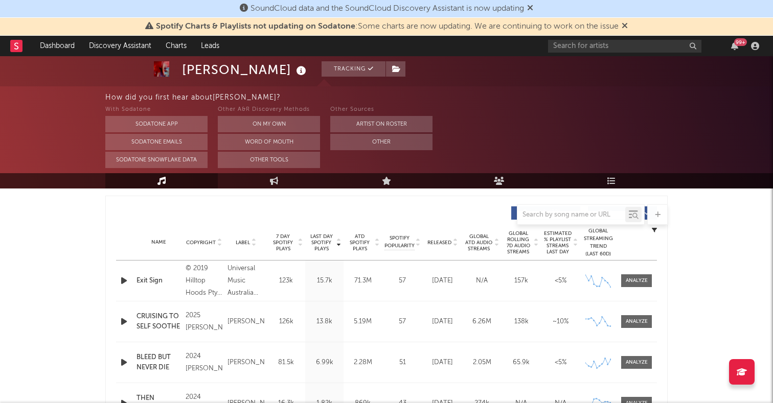
click at [440, 242] on span "Released" at bounding box center [439, 243] width 24 height 6
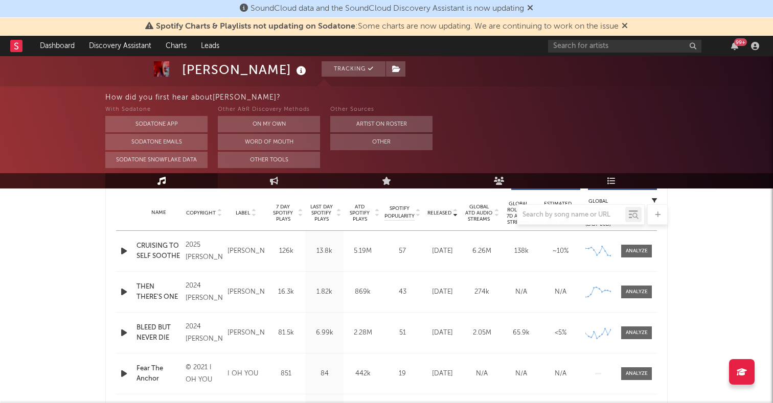
scroll to position [312, 0]
